Goal: Navigation & Orientation: Find specific page/section

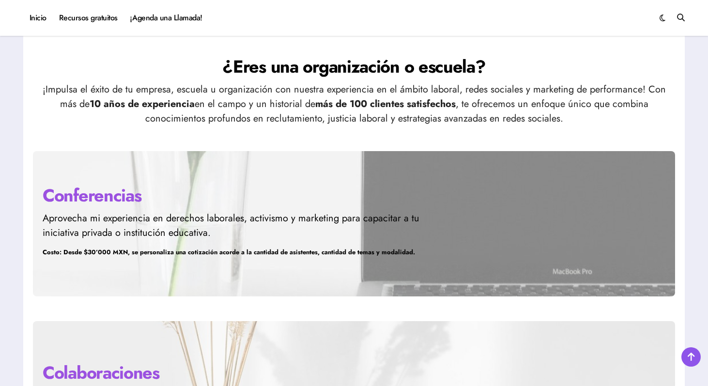
scroll to position [2521, 0]
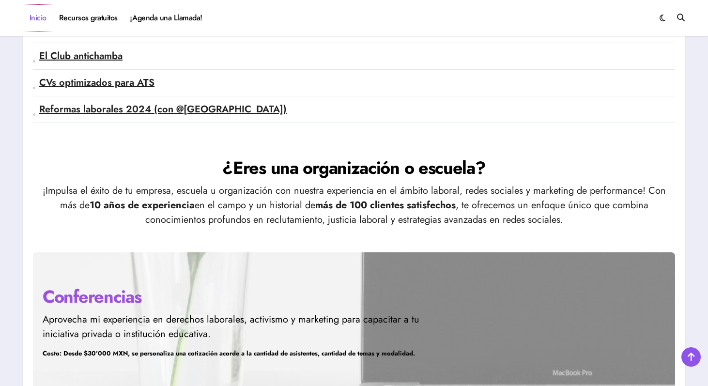
click at [43, 17] on link "Inicio" at bounding box center [38, 18] width 30 height 26
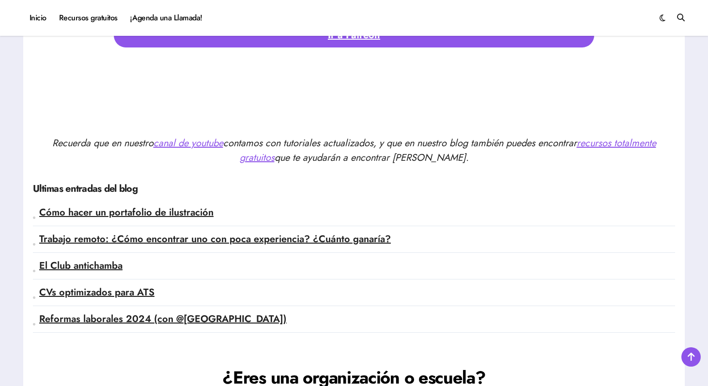
scroll to position [2312, 0]
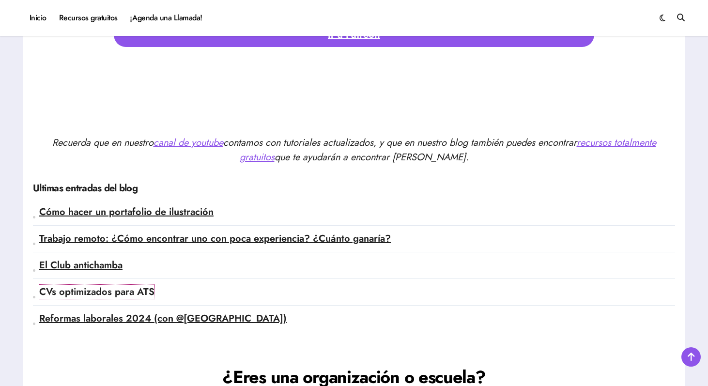
click at [100, 296] on link "CVs optimizados para ATS" at bounding box center [96, 292] width 115 height 14
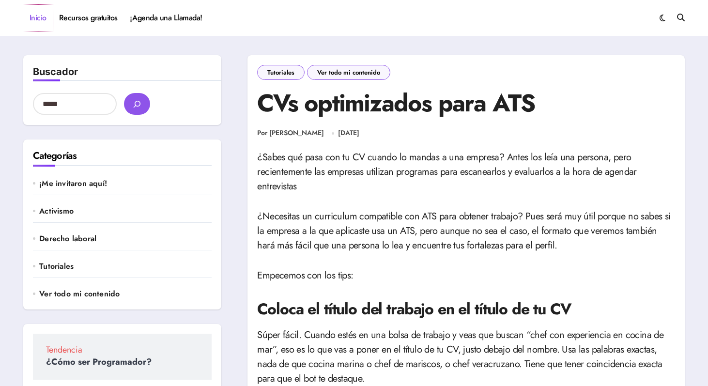
click at [41, 19] on link "Inicio" at bounding box center [38, 18] width 30 height 26
